Goal: Connect with others: Connect with others

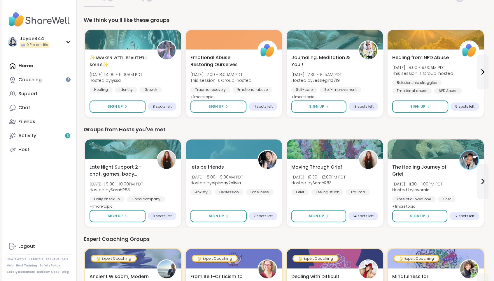
scroll to position [60, 0]
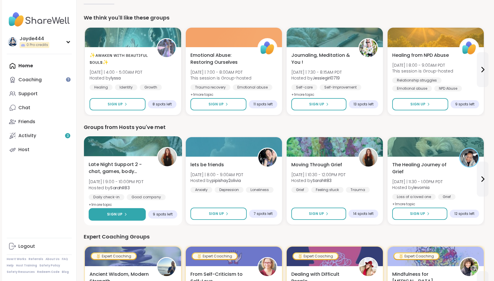
click at [126, 214] on icon at bounding box center [125, 214] width 3 height 3
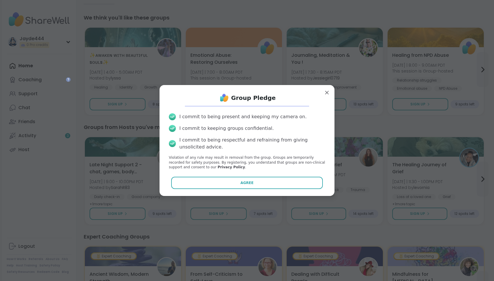
click at [232, 175] on div "Group Pledge I commit to being present and keeping my camera on. I commit to ke…" at bounding box center [247, 141] width 166 height 102
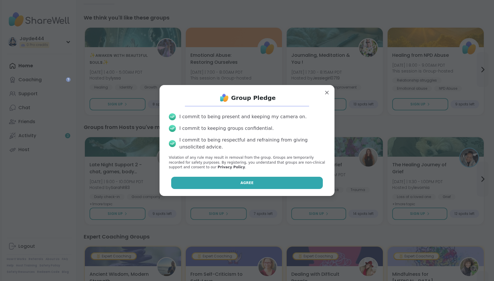
click at [230, 183] on button "Agree" at bounding box center [247, 183] width 152 height 12
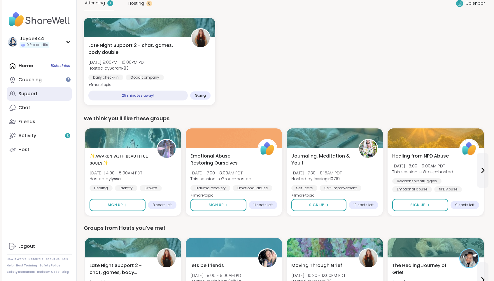
click at [19, 93] on div "Support" at bounding box center [27, 94] width 19 height 6
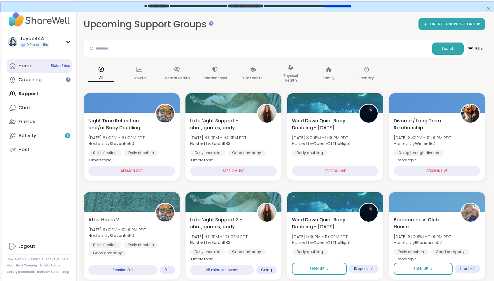
click at [30, 65] on div "Home 1 Scheduled" at bounding box center [25, 66] width 14 height 6
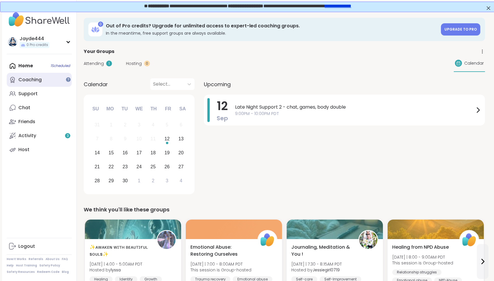
click at [41, 83] on link "Coaching" at bounding box center [39, 80] width 65 height 14
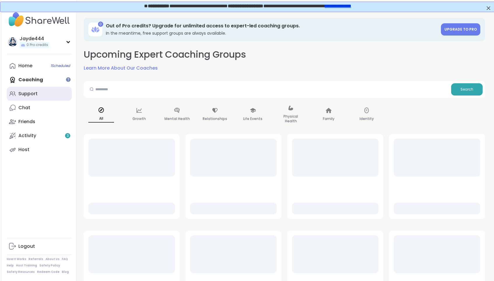
click at [34, 95] on div "Support" at bounding box center [27, 94] width 19 height 6
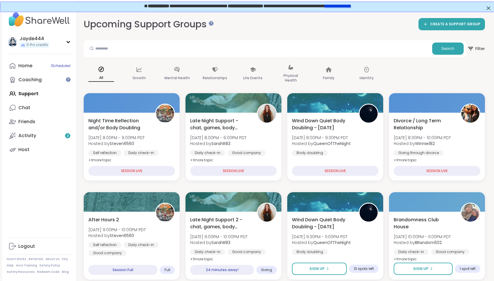
click at [41, 138] on link "Activity 3" at bounding box center [39, 136] width 65 height 14
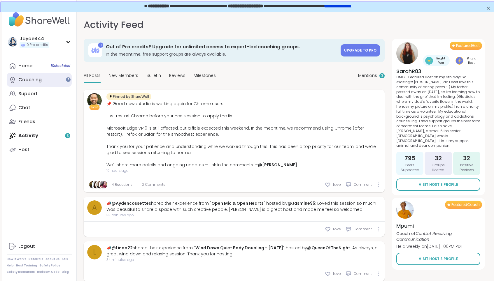
click at [47, 84] on link "Coaching" at bounding box center [39, 80] width 65 height 14
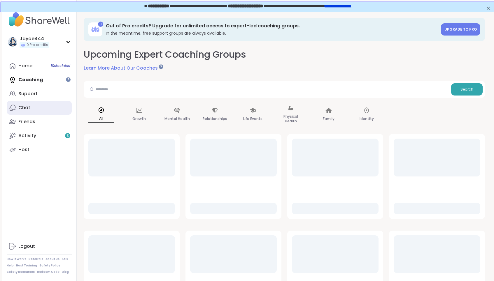
click at [37, 106] on link "Chat" at bounding box center [39, 108] width 65 height 14
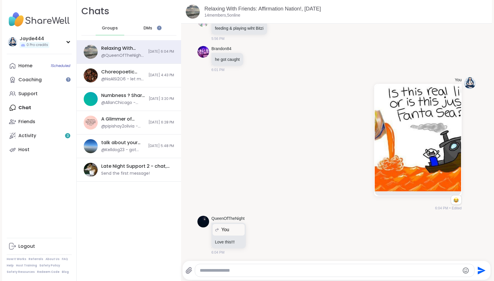
click at [157, 25] on div "DMs" at bounding box center [148, 28] width 29 height 14
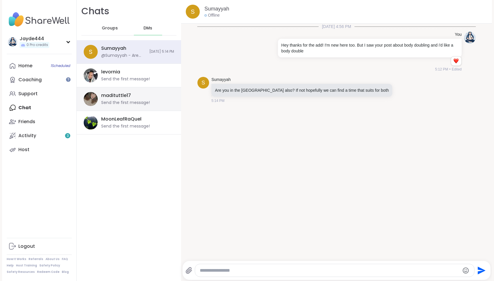
click at [110, 103] on div "Send the first message!" at bounding box center [125, 103] width 49 height 6
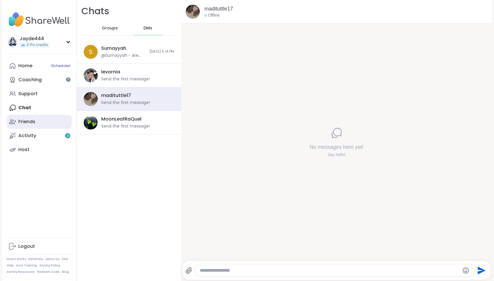
click at [45, 122] on link "Friends" at bounding box center [39, 122] width 65 height 14
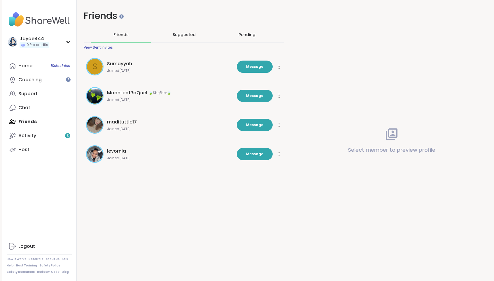
click at [197, 37] on div "Suggested" at bounding box center [184, 34] width 61 height 15
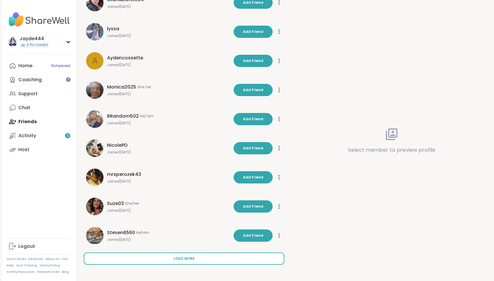
click at [186, 254] on button "Load more" at bounding box center [184, 259] width 201 height 12
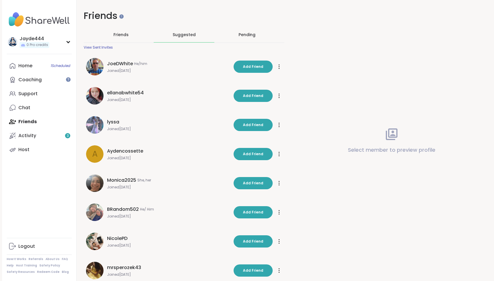
click at [240, 37] on div "Pending" at bounding box center [246, 35] width 17 height 6
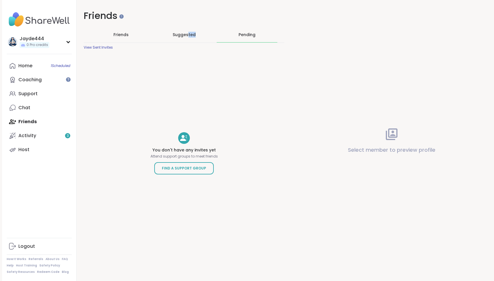
click at [188, 38] on div "Suggested" at bounding box center [184, 34] width 61 height 15
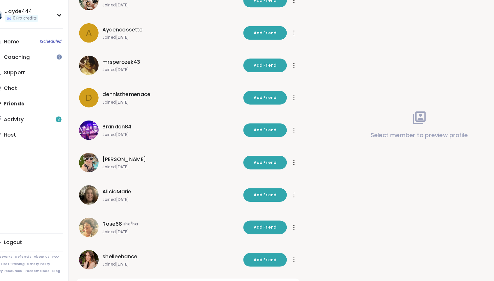
scroll to position [385, 0]
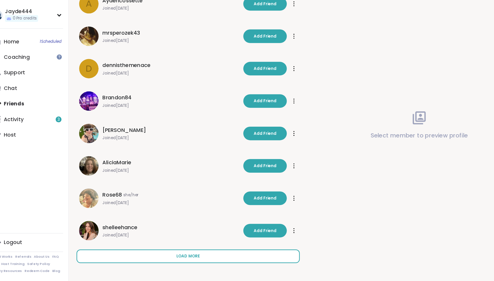
click at [187, 260] on span "Load more" at bounding box center [183, 258] width 21 height 5
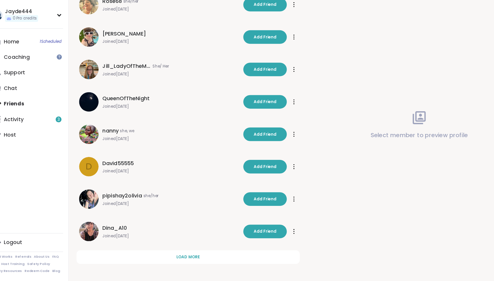
scroll to position [676, 0]
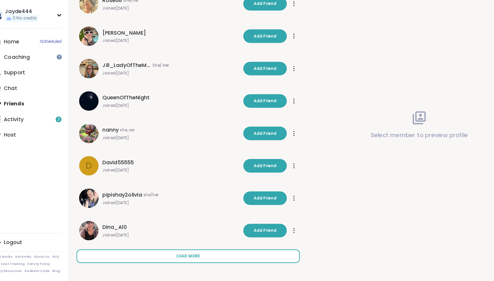
click at [157, 262] on button "Load more" at bounding box center [184, 259] width 201 height 12
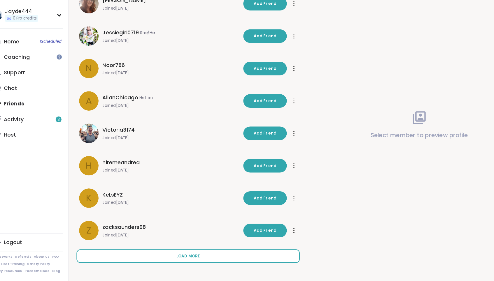
click at [179, 262] on button "Load more" at bounding box center [184, 259] width 201 height 12
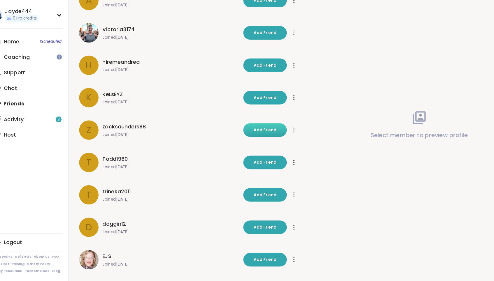
click at [252, 146] on span "Add Friend" at bounding box center [253, 145] width 20 height 5
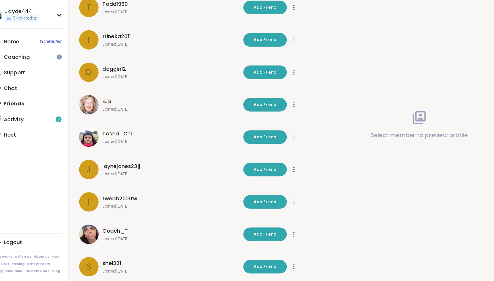
scroll to position [1230, 0]
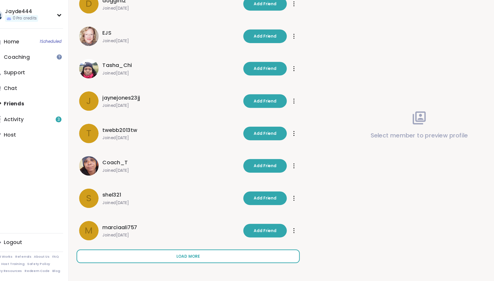
click at [195, 263] on button "Load more" at bounding box center [184, 259] width 201 height 12
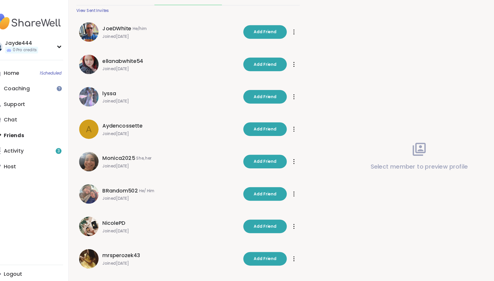
scroll to position [0, 0]
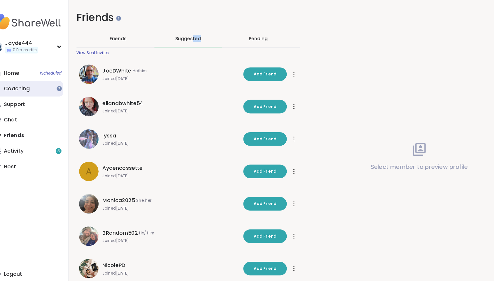
click at [44, 81] on link "Coaching" at bounding box center [39, 80] width 65 height 14
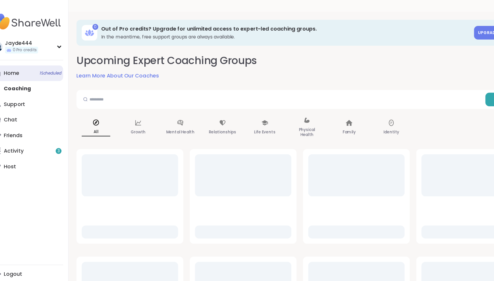
click at [34, 65] on link "Home 1 Scheduled" at bounding box center [39, 66] width 65 height 14
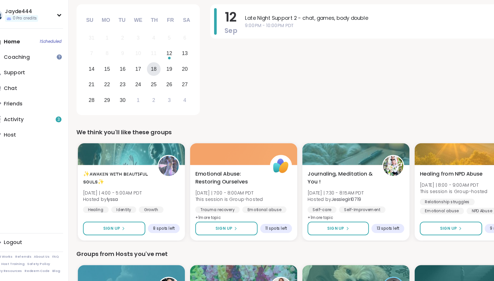
scroll to position [92, 0]
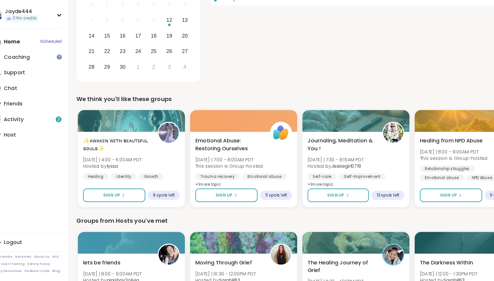
click at [216, 223] on div "Groups from Hosts you've met" at bounding box center [284, 227] width 401 height 8
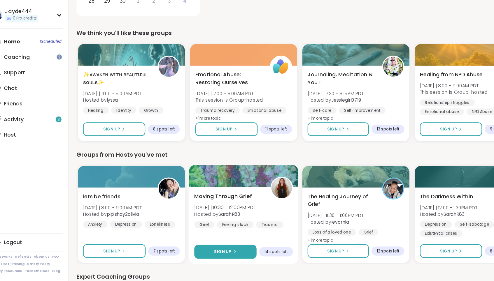
scroll to position [0, 0]
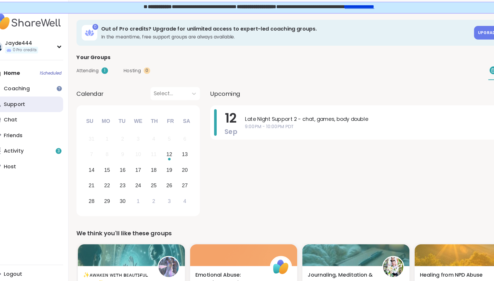
click at [27, 92] on div "Support" at bounding box center [27, 94] width 19 height 6
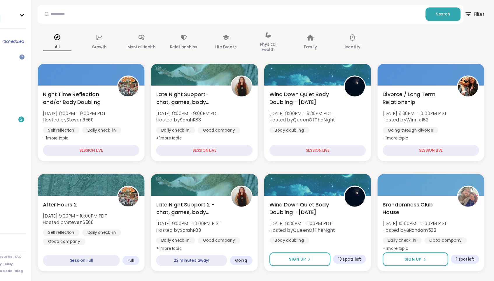
scroll to position [21, 1]
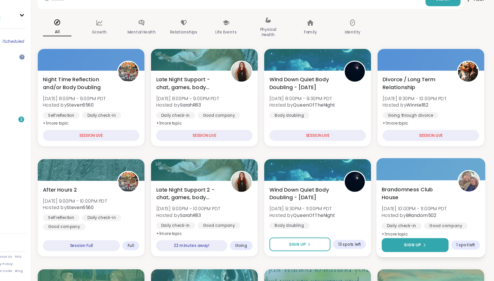
click at [430, 250] on icon at bounding box center [429, 248] width 3 height 3
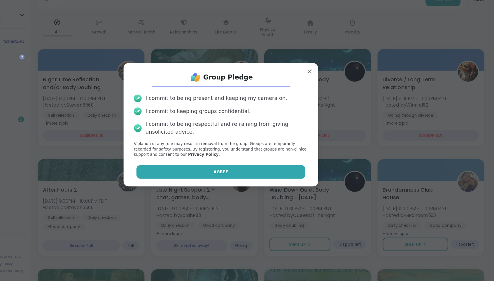
click at [267, 181] on button "Agree" at bounding box center [247, 183] width 152 height 12
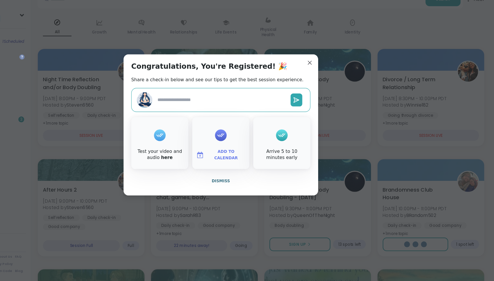
type textarea "*"
click at [252, 195] on button "Dismiss" at bounding box center [246, 191] width 161 height 12
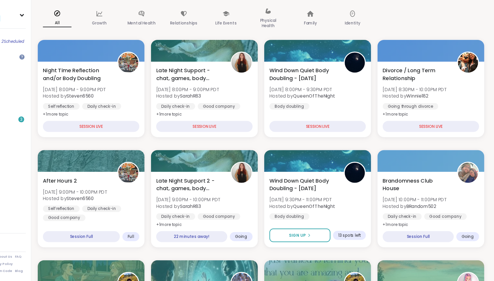
scroll to position [29, 1]
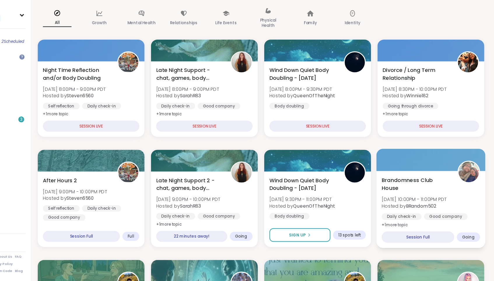
click at [428, 186] on div "Brandomness Club House [DATE] 10:00PM - 11:00PM PDT Hosted by BRandom502 Daily …" at bounding box center [436, 216] width 98 height 69
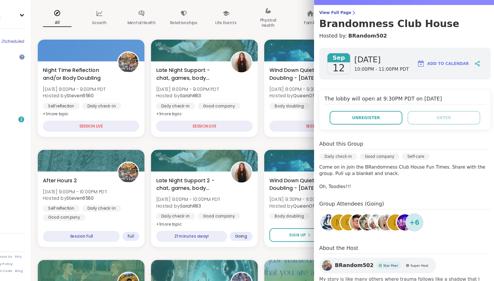
scroll to position [13, 0]
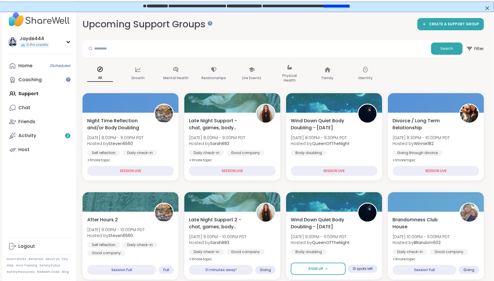
scroll to position [0, 0]
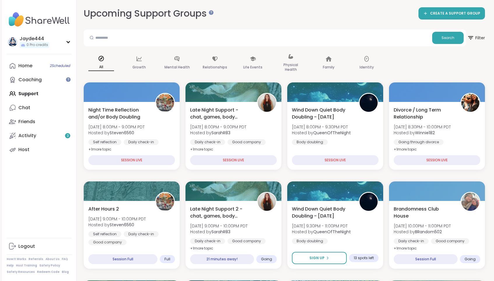
click at [399, 57] on div "All Growth Mental Health Relationships Life Events Physical Health Family Ident…" at bounding box center [284, 63] width 401 height 29
click at [326, 12] on div "Upcoming Support Groups CREATE A SUPPORT GROUP" at bounding box center [284, 13] width 401 height 13
